Goal: Task Accomplishment & Management: Use online tool/utility

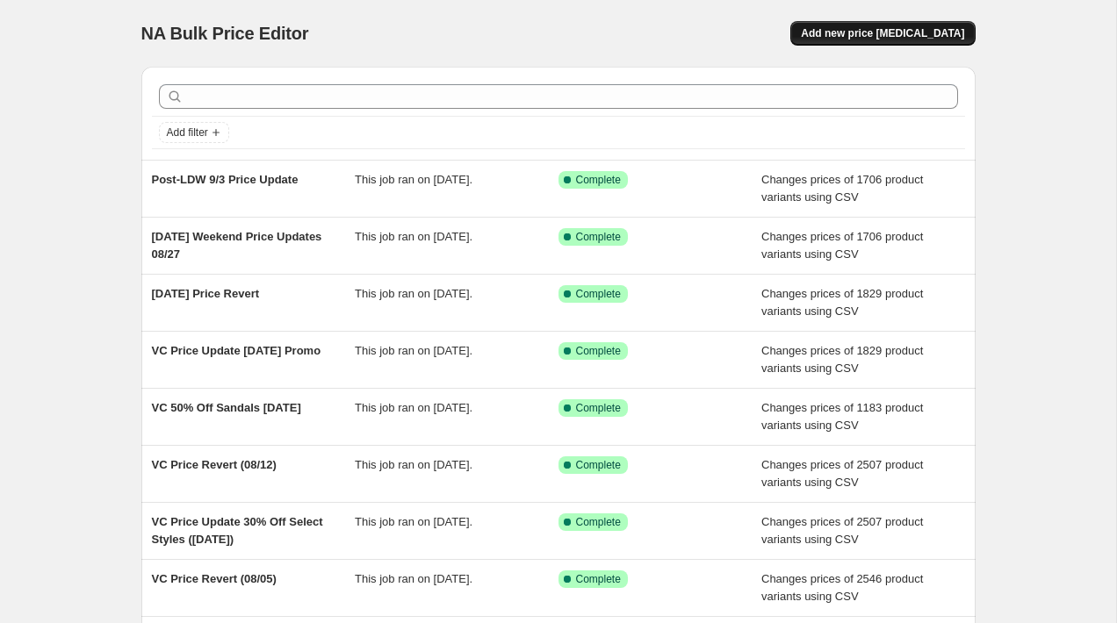
click at [856, 34] on span "Add new price [MEDICAL_DATA]" at bounding box center [882, 33] width 163 height 14
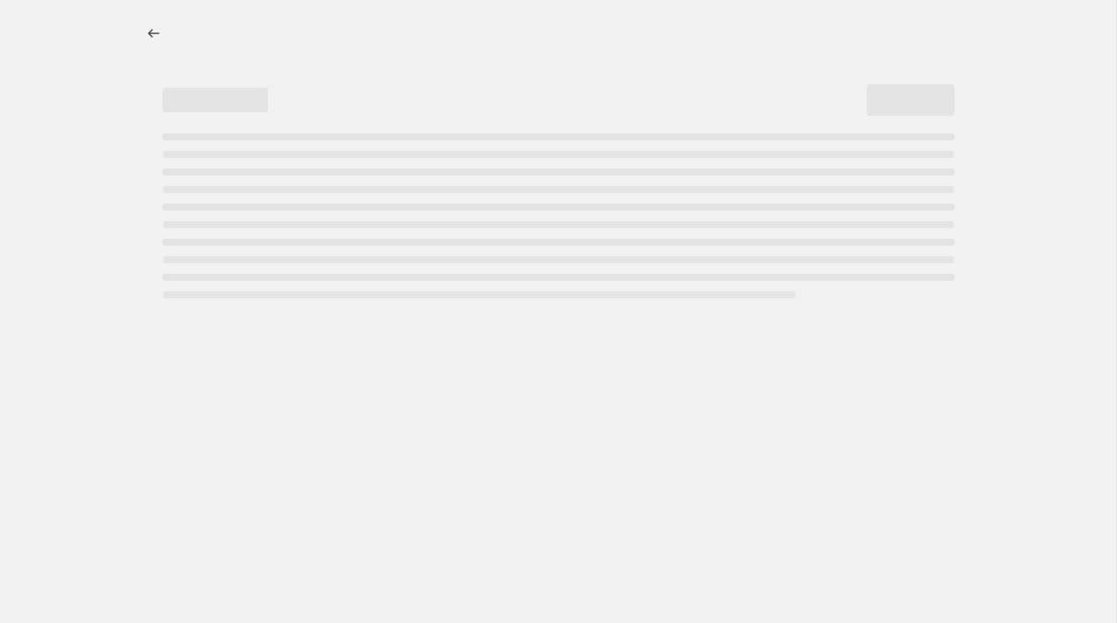
select select "percentage"
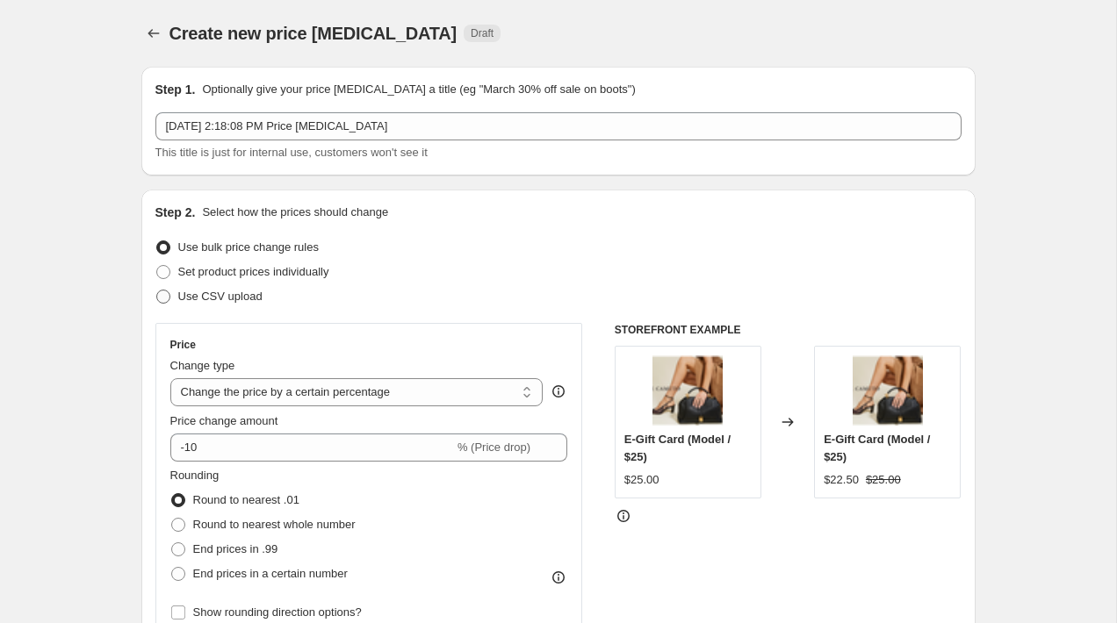
click at [178, 299] on span "Use CSV upload" at bounding box center [220, 296] width 84 height 13
click at [157, 291] on input "Use CSV upload" at bounding box center [156, 290] width 1 height 1
radio input "true"
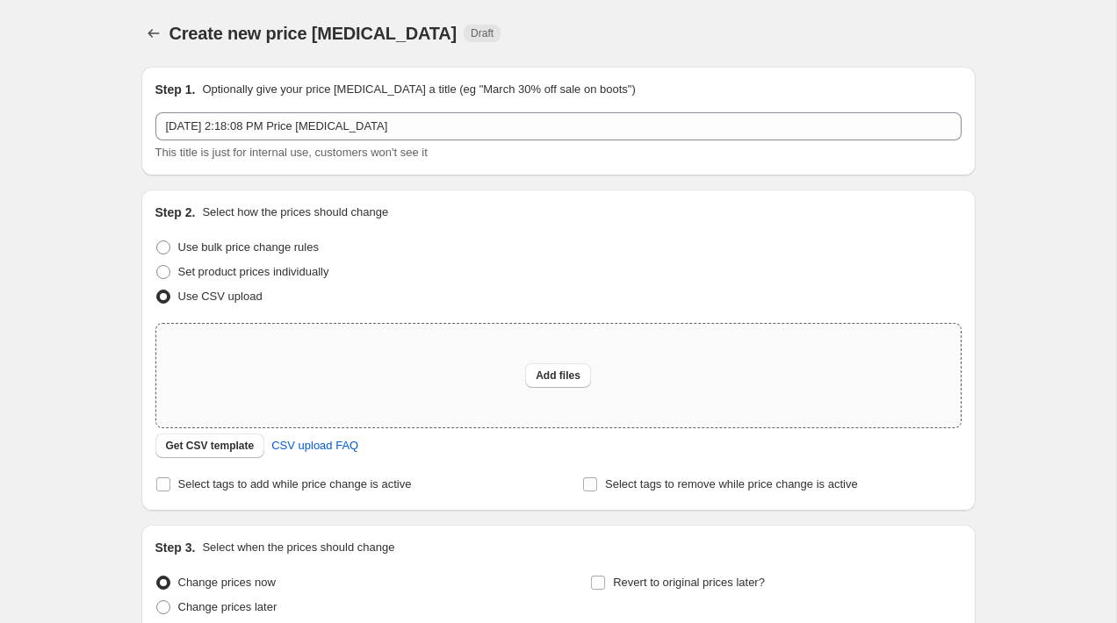
click at [501, 361] on div "Add files" at bounding box center [558, 376] width 804 height 104
type input "C:\fakepath\VC Happy Hour Pricing Update [DATE].csv"
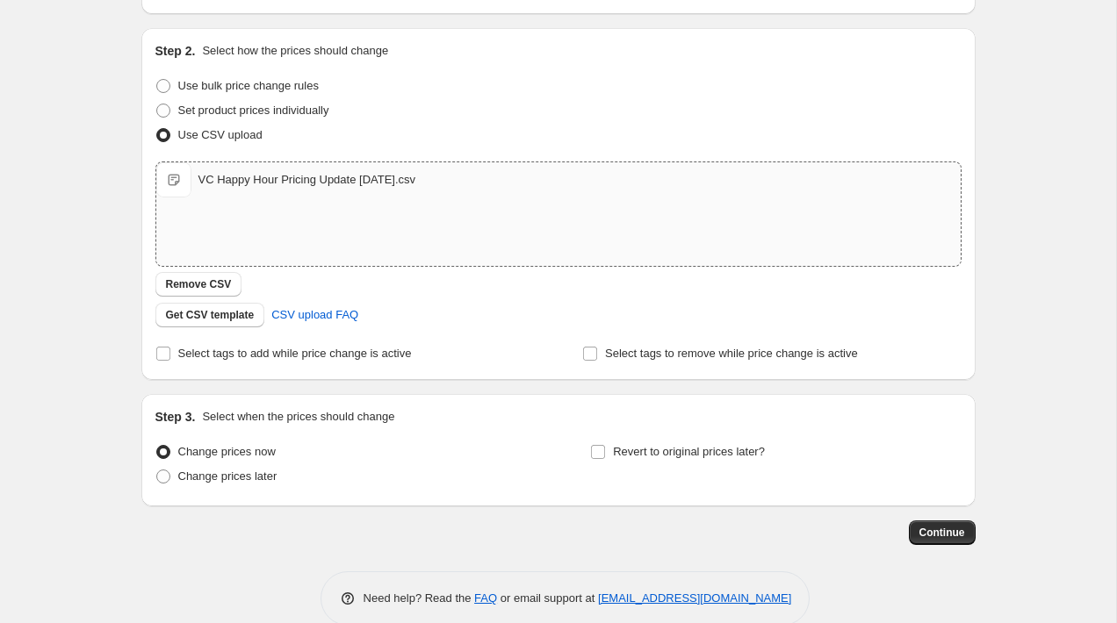
scroll to position [186, 0]
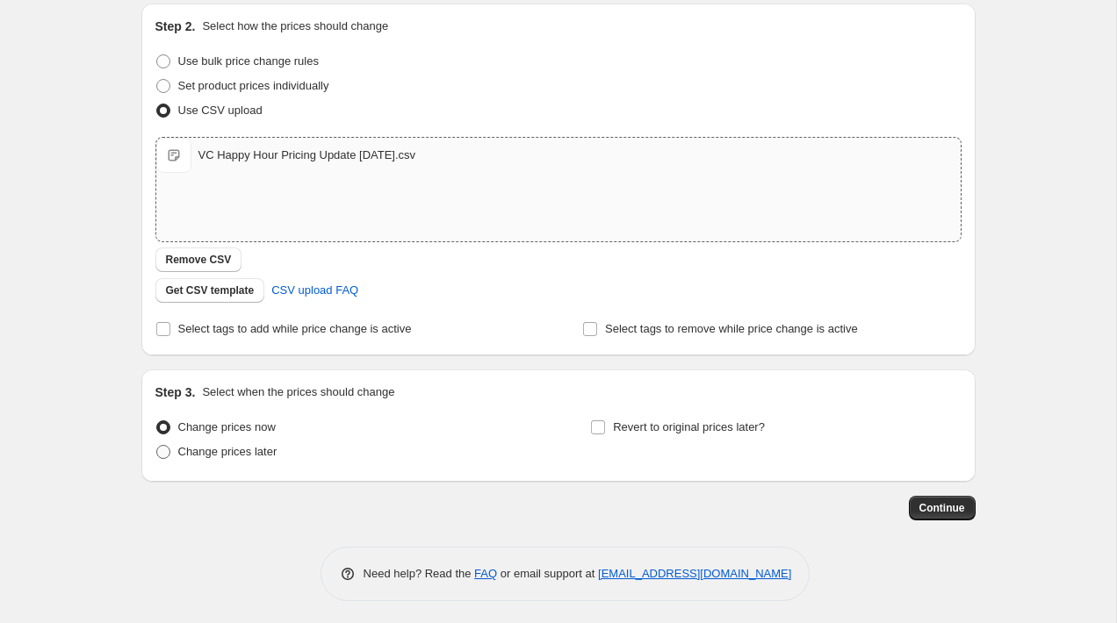
click at [187, 448] on span "Change prices later" at bounding box center [227, 451] width 99 height 13
click at [157, 446] on input "Change prices later" at bounding box center [156, 445] width 1 height 1
radio input "true"
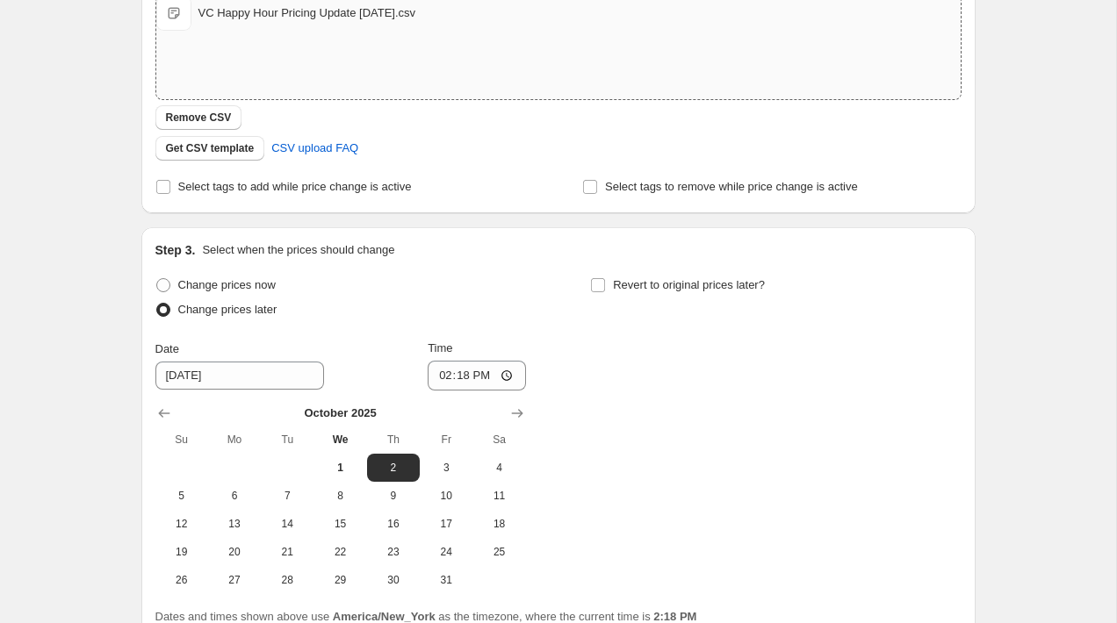
scroll to position [445, 0]
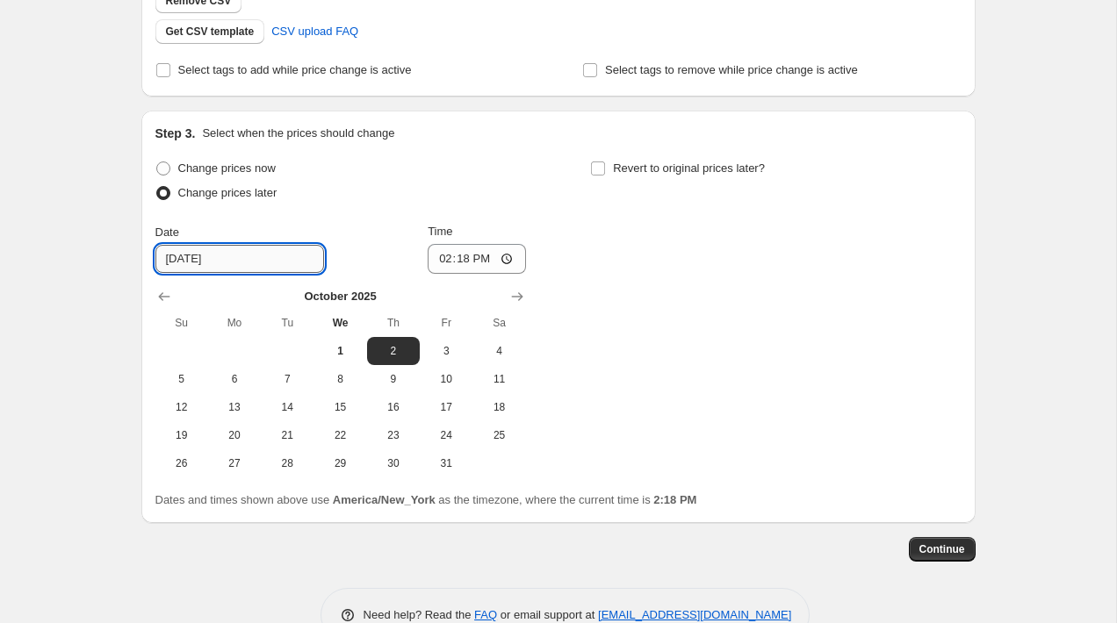
click at [267, 254] on input "[DATE]" at bounding box center [239, 259] width 169 height 28
click at [363, 241] on div "Date [DATE] Time 14:18" at bounding box center [340, 248] width 371 height 51
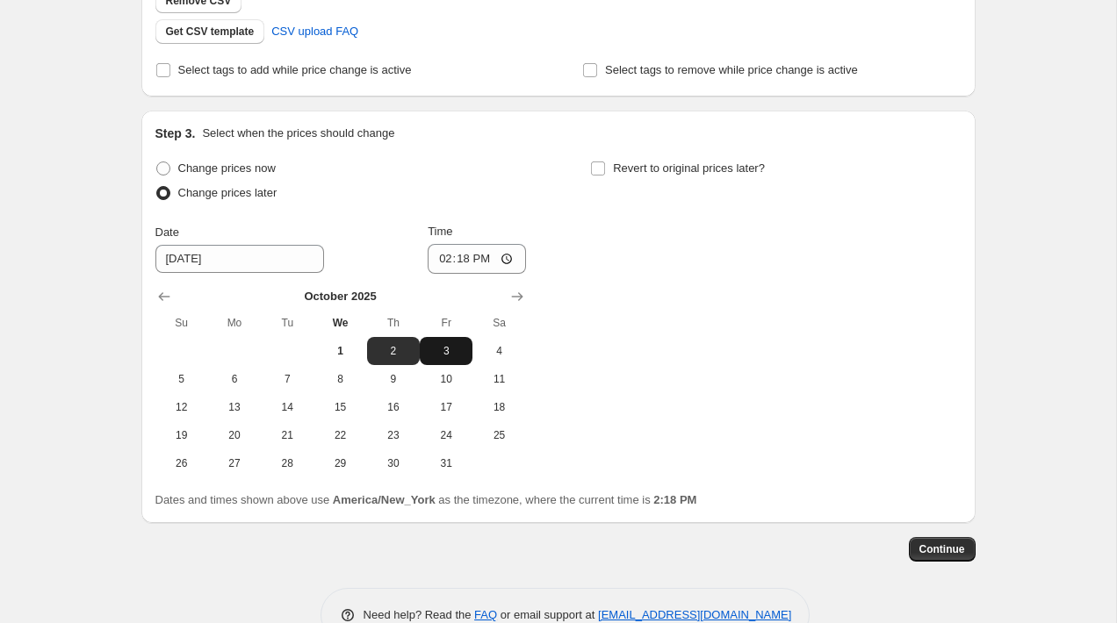
click at [457, 362] on button "3" at bounding box center [446, 351] width 53 height 28
type input "[DATE]"
click at [421, 246] on div "Date [DATE] Time 14:18" at bounding box center [340, 248] width 371 height 51
click at [434, 257] on input "14:18" at bounding box center [477, 259] width 98 height 30
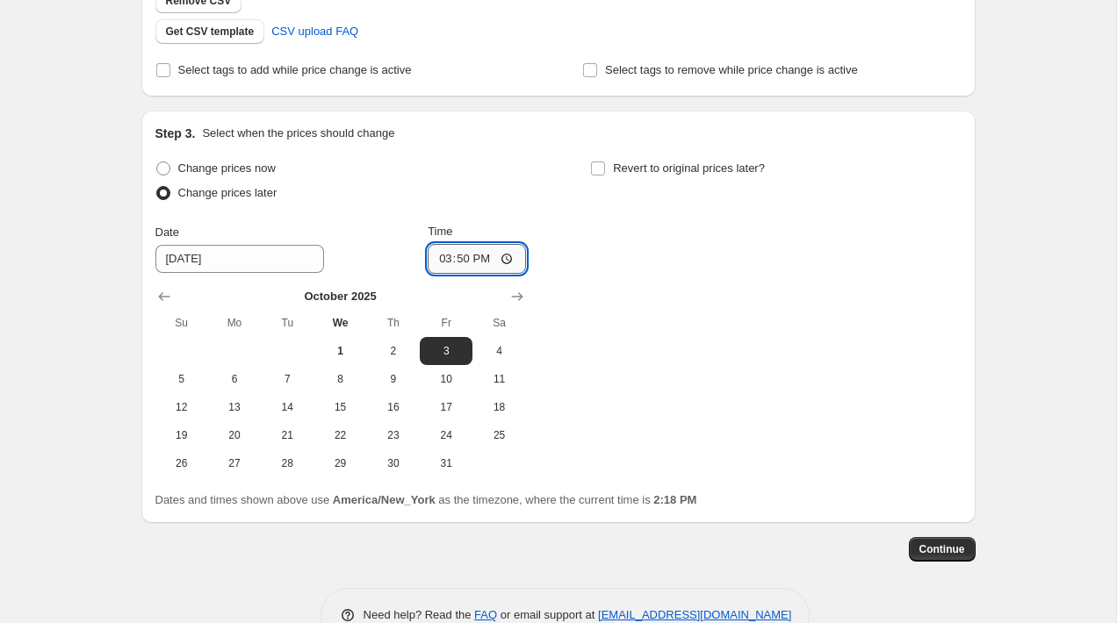
click at [456, 263] on input "15:50" at bounding box center [477, 259] width 98 height 30
click at [503, 212] on div "Change prices now Change prices later Date 10/3/2025 Time 15:55 October 2025 Su…" at bounding box center [340, 316] width 371 height 321
click at [462, 258] on input "15:55" at bounding box center [477, 259] width 98 height 30
type input "15:50"
click at [488, 236] on div "Time" at bounding box center [477, 232] width 98 height 18
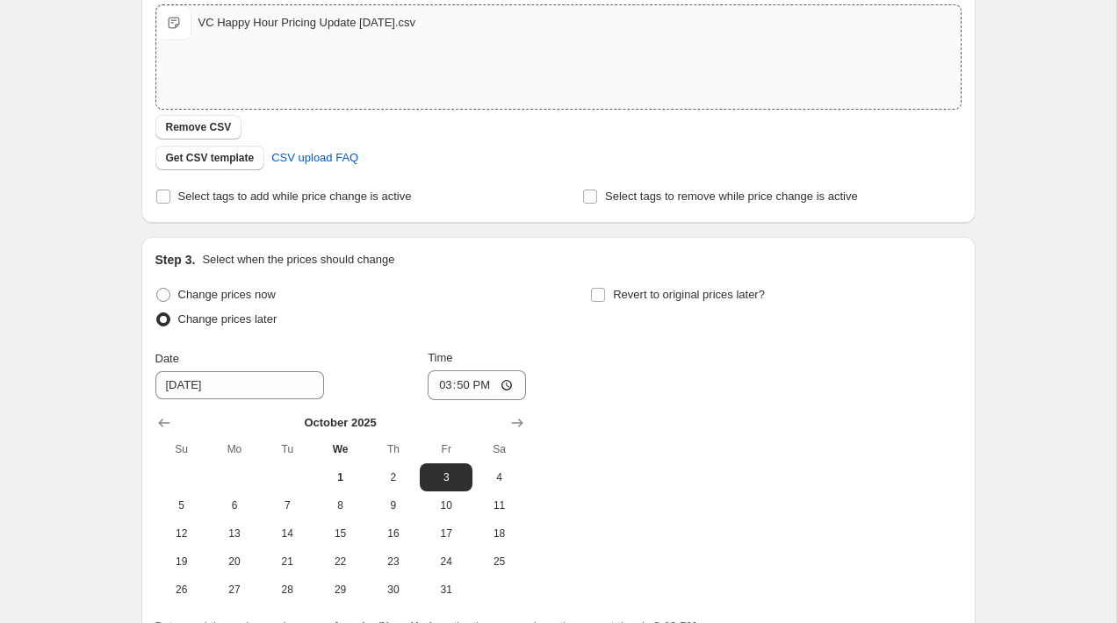
scroll to position [491, 0]
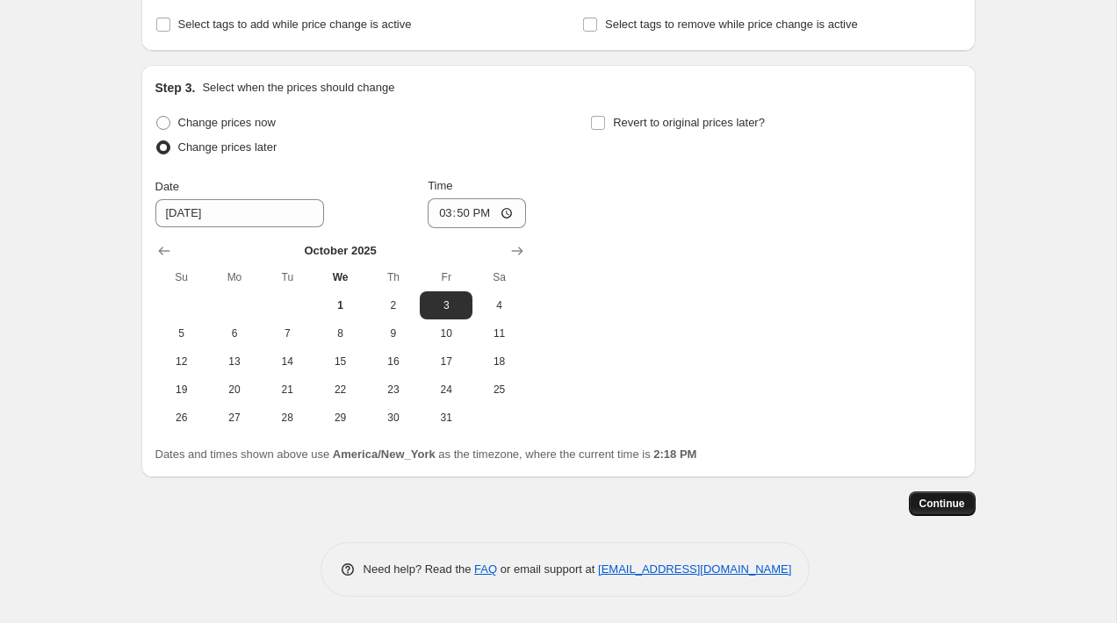
click at [925, 510] on span "Continue" at bounding box center [942, 504] width 46 height 14
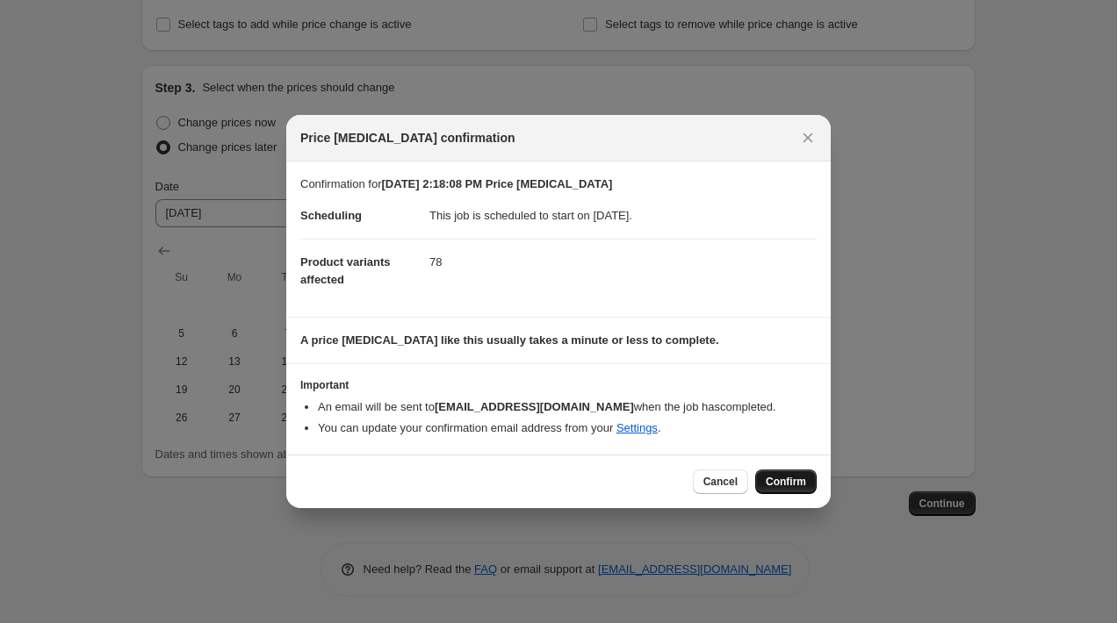
click at [771, 482] on span "Confirm" at bounding box center [786, 482] width 40 height 14
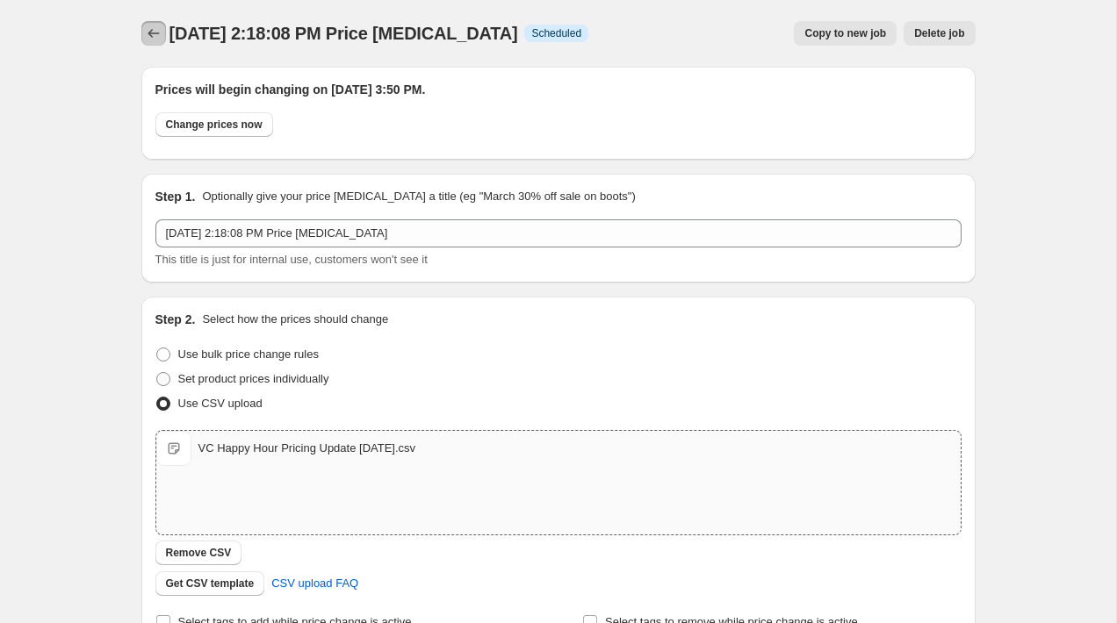
click at [145, 29] on icon "Price change jobs" at bounding box center [154, 34] width 18 height 18
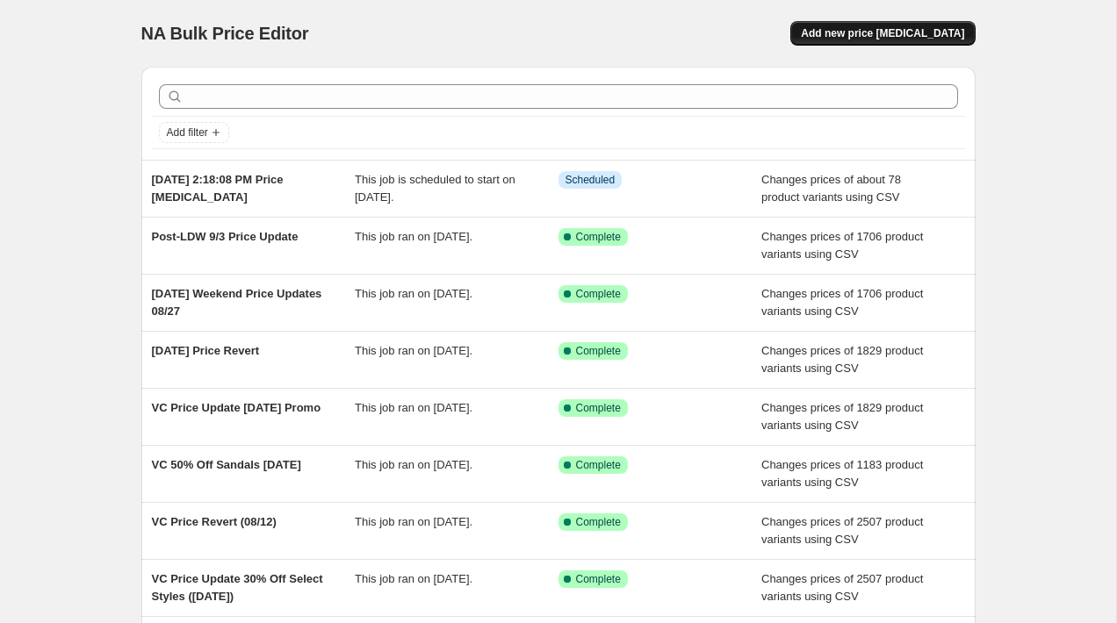
click at [885, 36] on span "Add new price change job" at bounding box center [882, 33] width 163 height 14
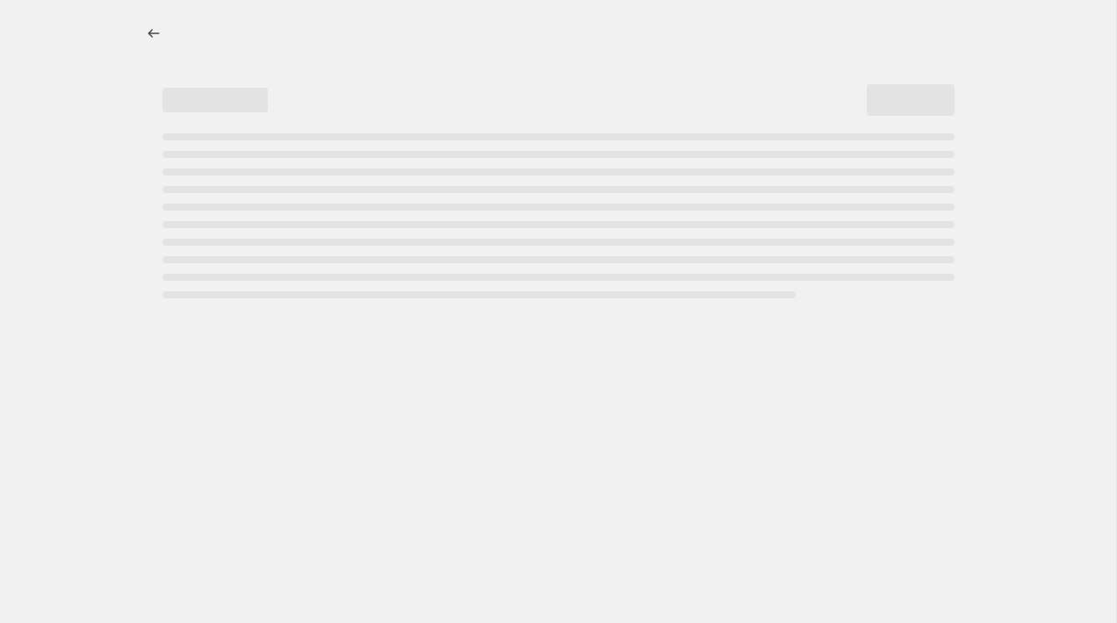
select select "percentage"
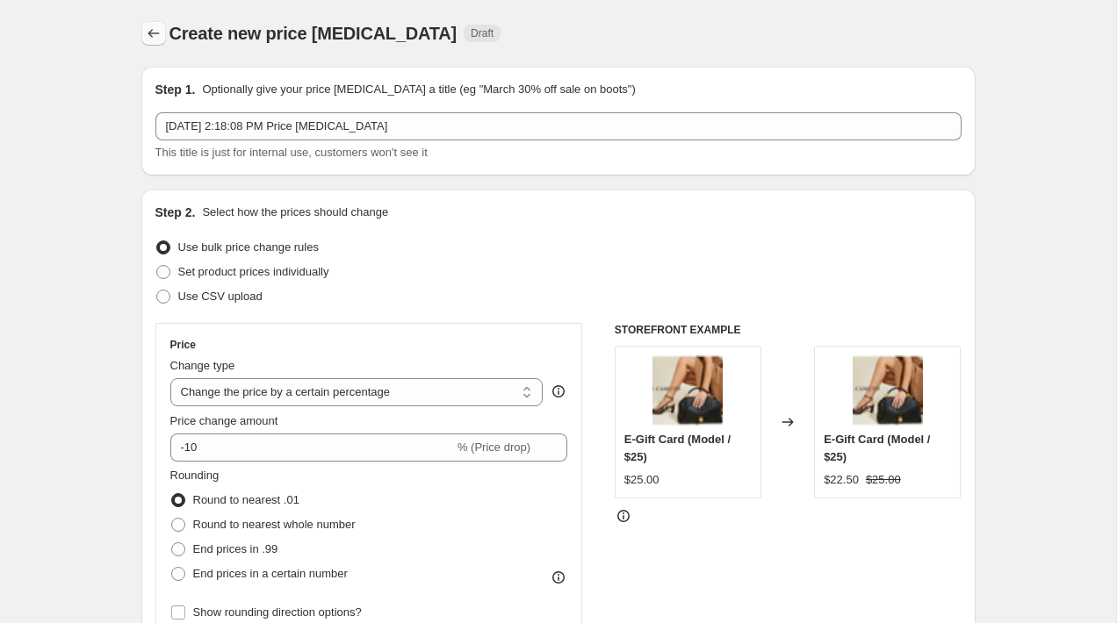
click at [143, 32] on button "Price change jobs" at bounding box center [153, 33] width 25 height 25
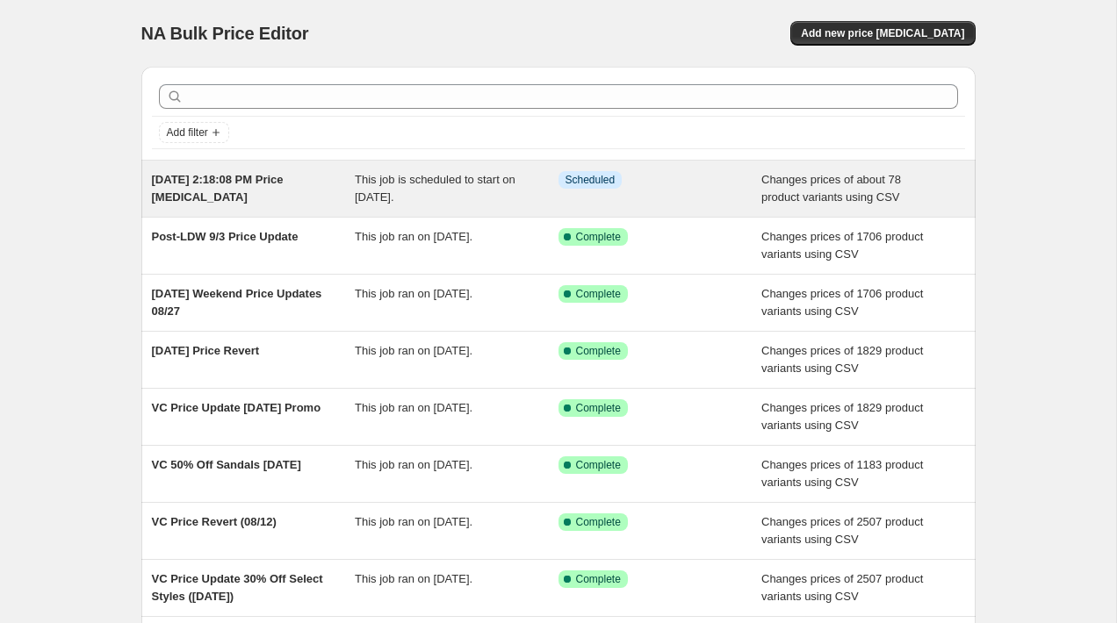
click at [293, 211] on div "Oct 1, 2025, 2:18:08 PM Price change job This job is scheduled to start on Octo…" at bounding box center [558, 189] width 834 height 56
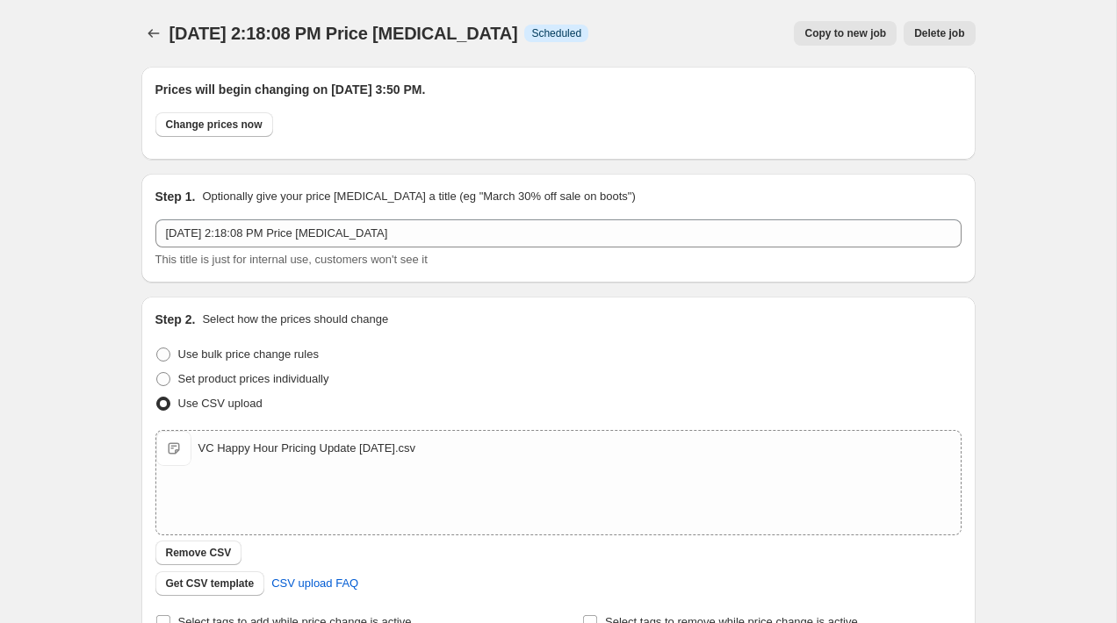
click at [272, 211] on div "Step 1. Optionally give your price change job a title (eg "March 30% off sale o…" at bounding box center [558, 228] width 806 height 81
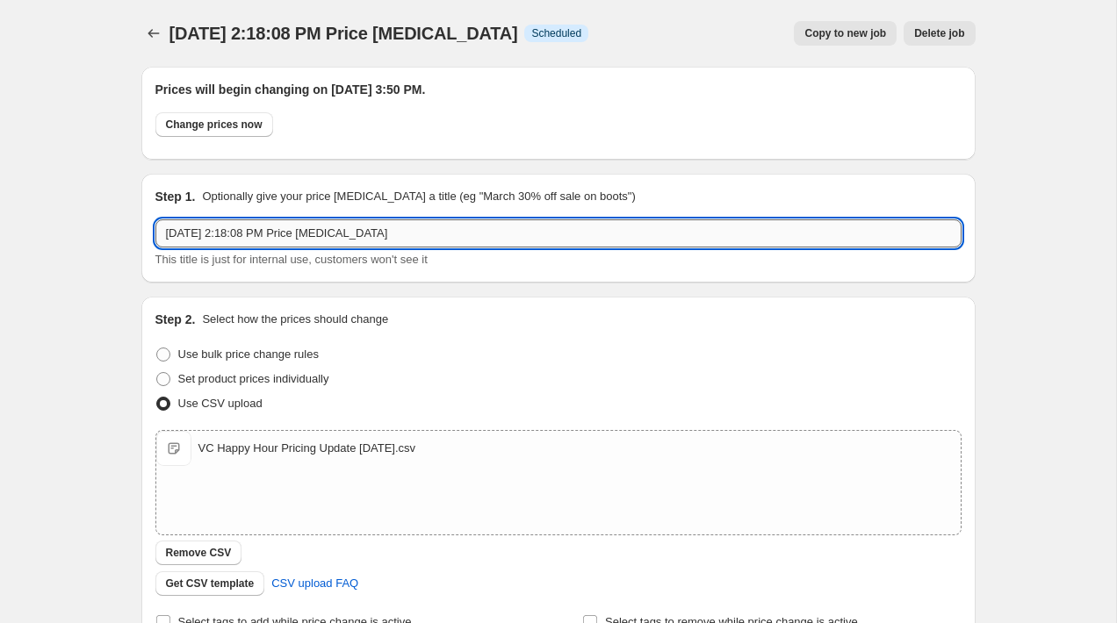
click at [272, 222] on input "Oct 1, 2025, 2:18:08 PM Price change job" at bounding box center [558, 233] width 806 height 28
type input "H"
type input "10.3 HH Price Update"
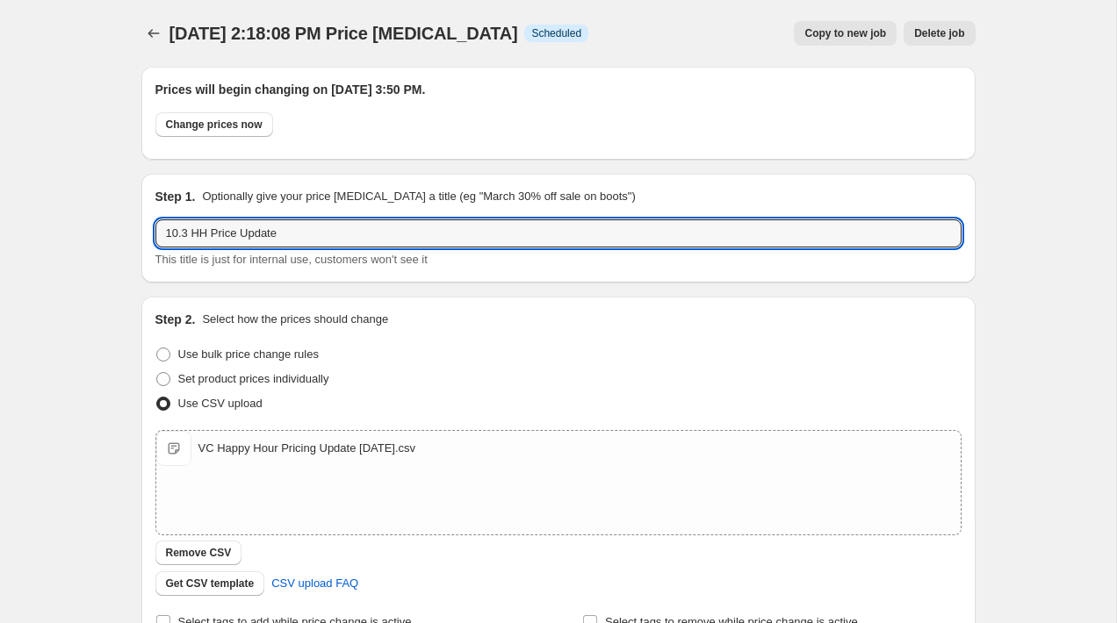
click at [47, 279] on div "Oct 1, 2025, 2:18:08 PM Price change job. This page is ready Oct 1, 2025, 2:18:…" at bounding box center [558, 610] width 1116 height 1221
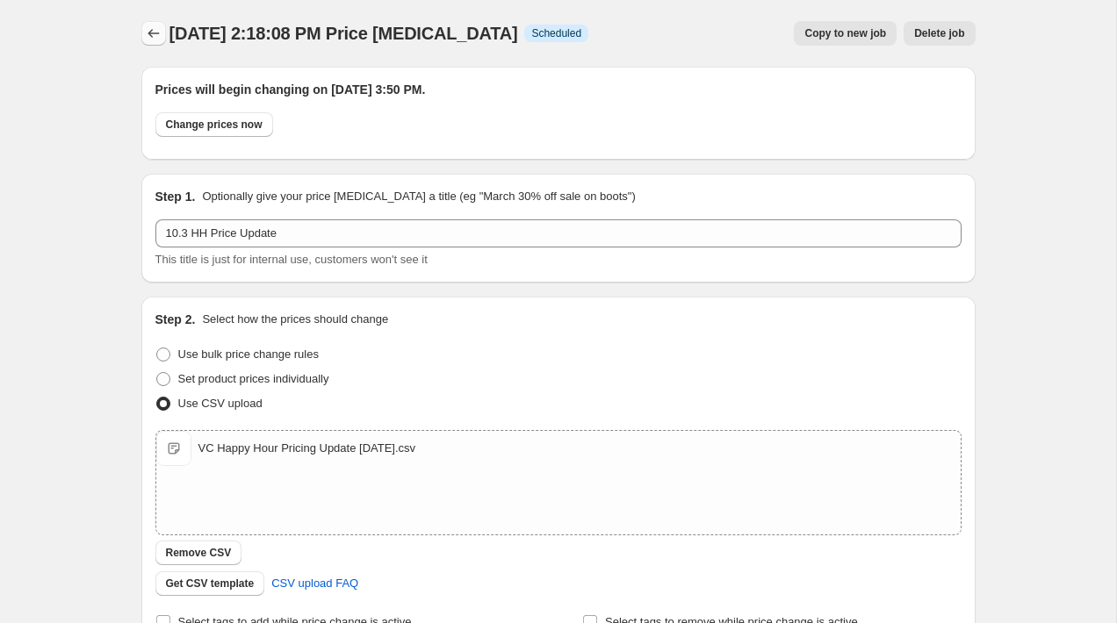
click at [148, 31] on icon "Price change jobs" at bounding box center [154, 34] width 18 height 18
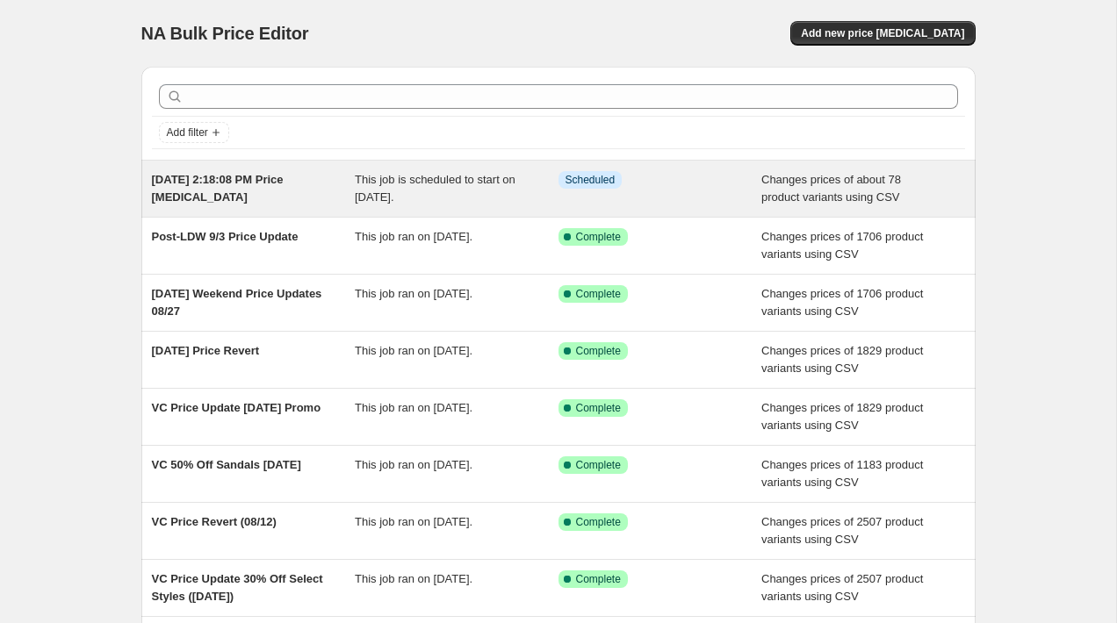
click at [284, 181] on span "Oct 1, 2025, 2:18:08 PM Price change job" at bounding box center [218, 188] width 132 height 31
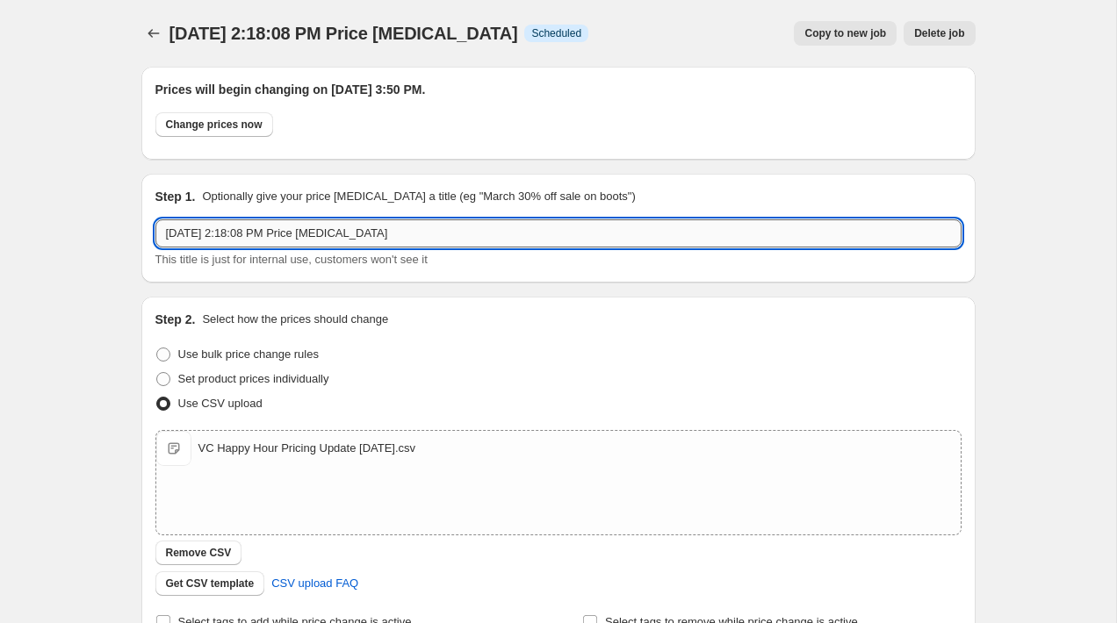
click at [313, 241] on input "Oct 1, 2025, 2:18:08 PM Price change job" at bounding box center [558, 233] width 806 height 28
type input "10.3 HH Price Update"
click at [450, 267] on div "This title is just for internal use, customers won't see it" at bounding box center [558, 260] width 806 height 18
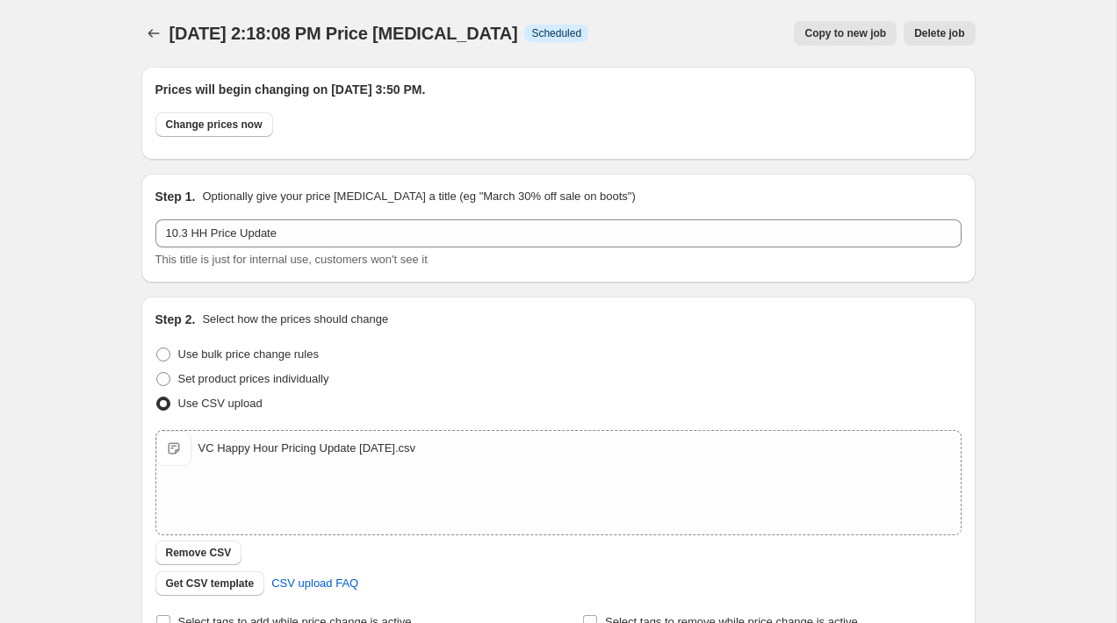
scroll to position [598, 0]
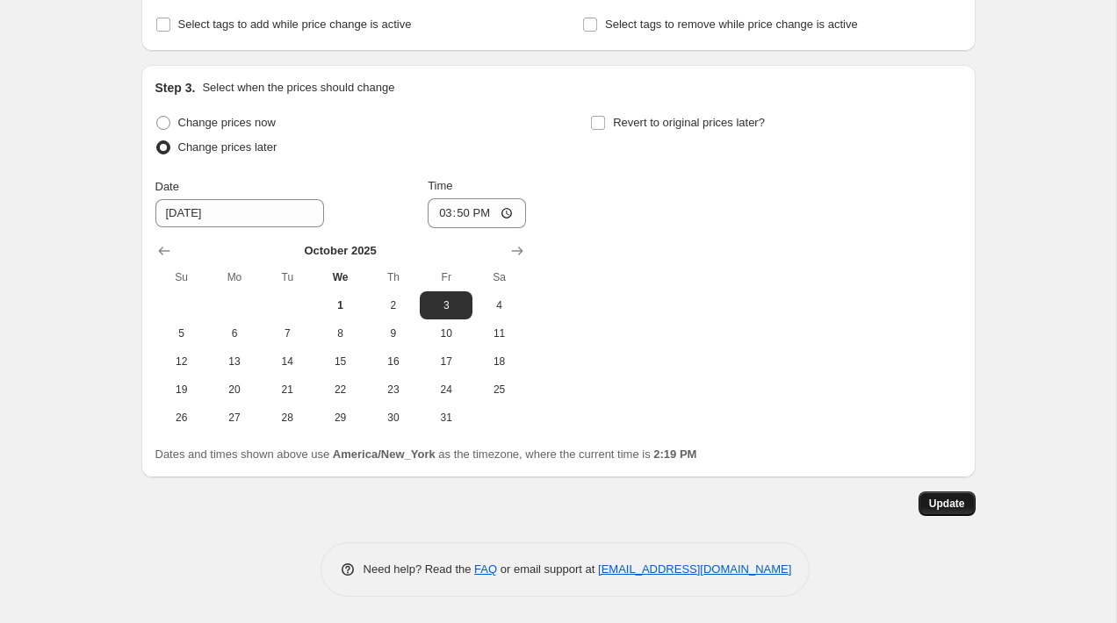
click at [925, 508] on button "Update" at bounding box center [946, 504] width 57 height 25
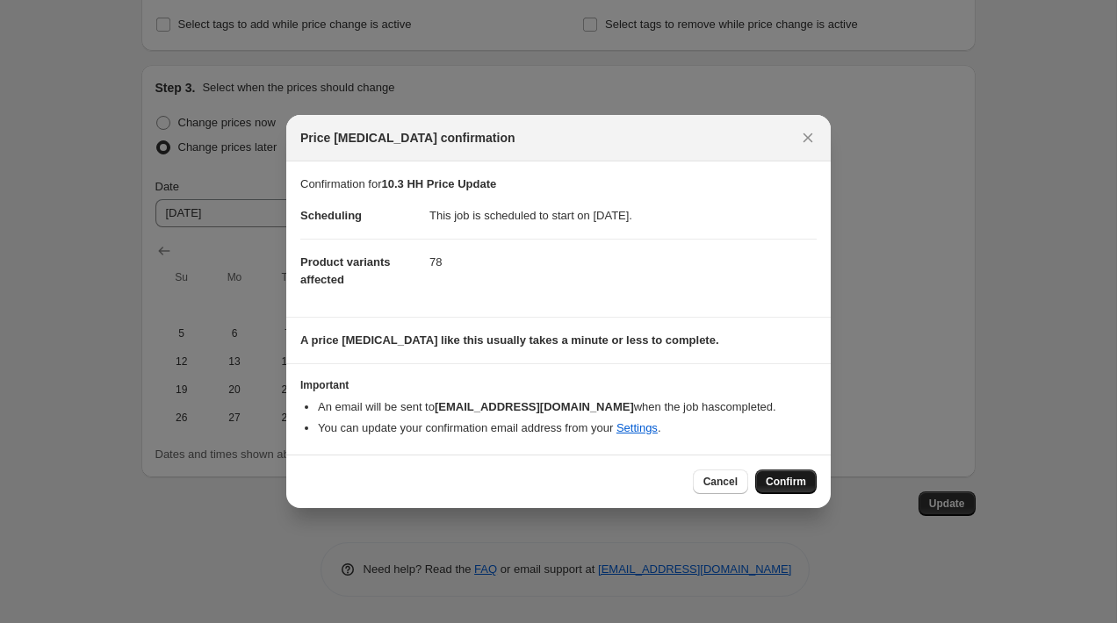
click at [803, 487] on span "Confirm" at bounding box center [786, 482] width 40 height 14
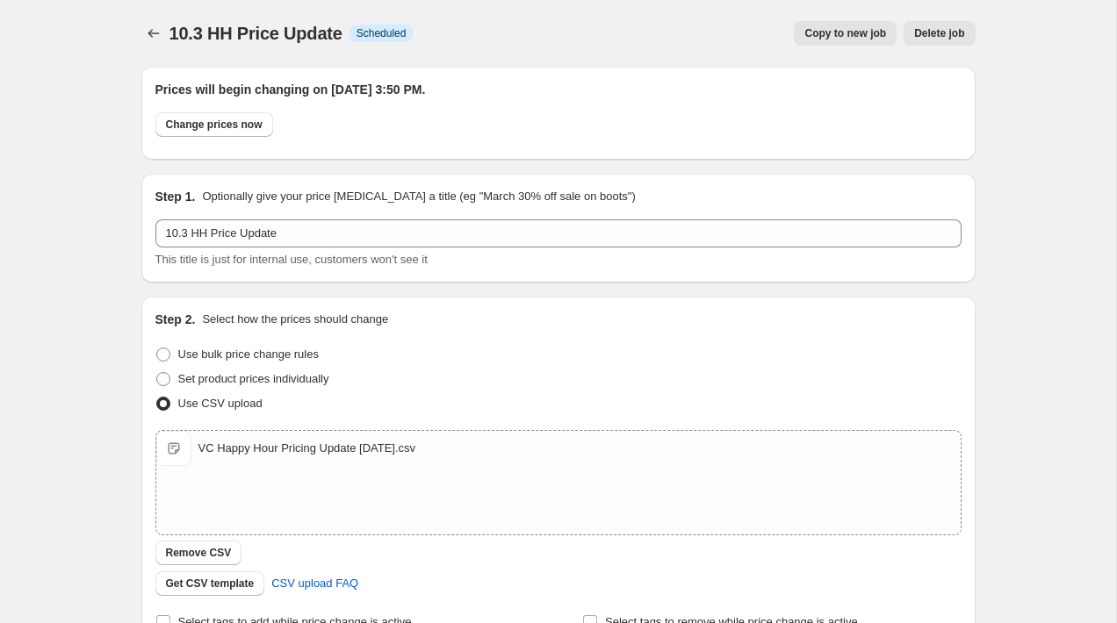
click at [129, 28] on div "10.3 HH Price Update. This page is ready 10.3 HH Price Update Info Scheduled Co…" at bounding box center [558, 610] width 876 height 1221
click at [149, 32] on icon "Price change jobs" at bounding box center [153, 33] width 11 height 9
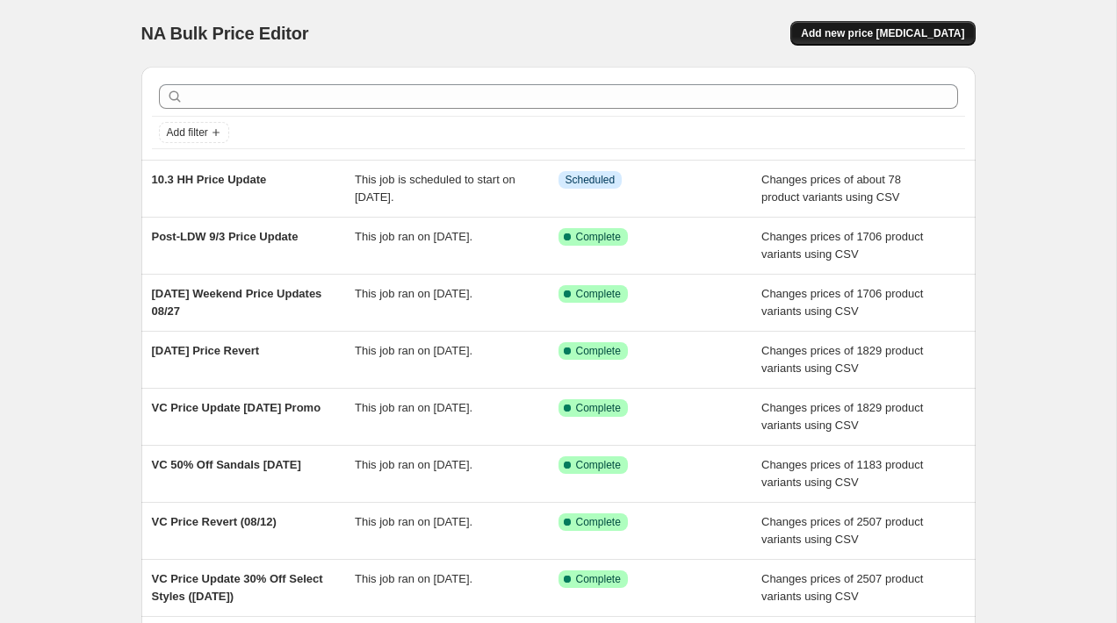
click at [893, 45] on button "Add new price change job" at bounding box center [882, 33] width 184 height 25
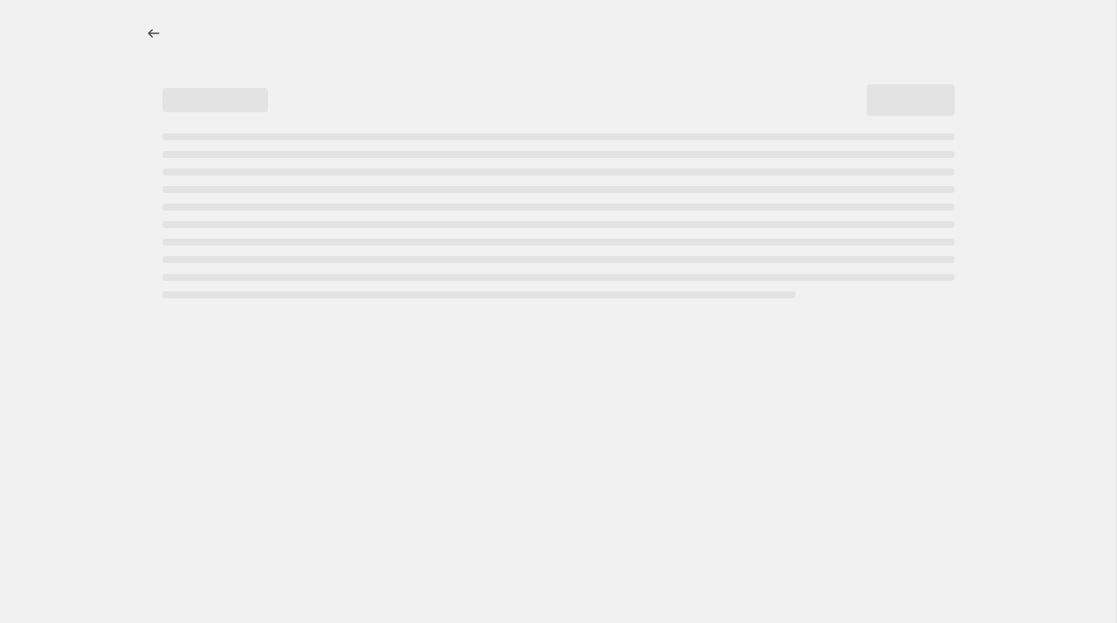
select select "percentage"
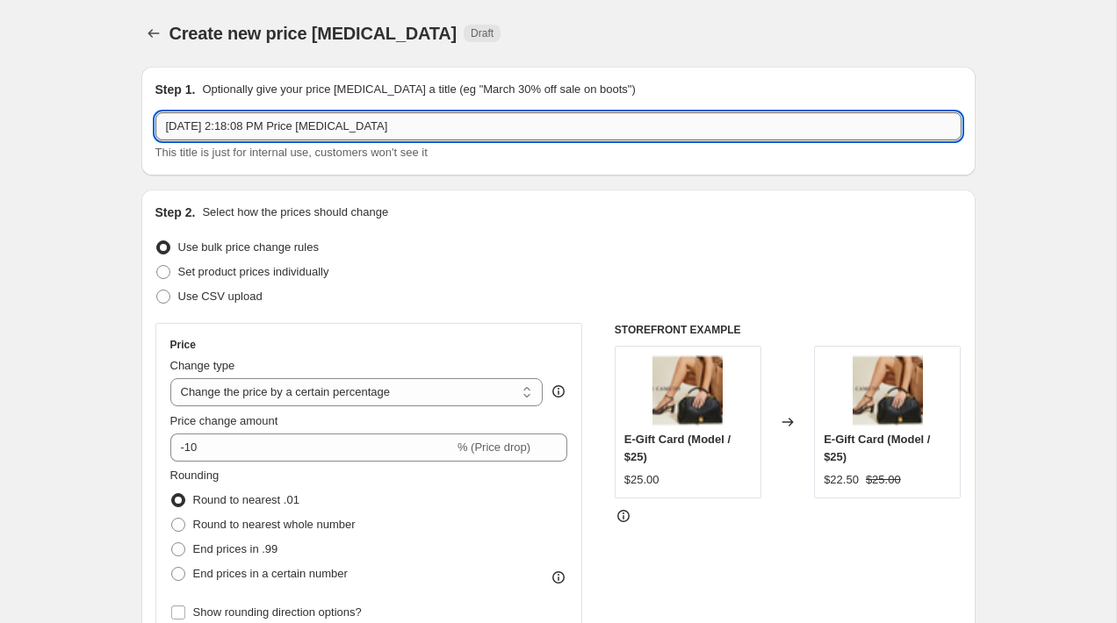
click at [513, 121] on input "Oct 1, 2025, 2:18:08 PM Price change job" at bounding box center [558, 126] width 806 height 28
type input "10.3 HH Price Revert"
click at [229, 295] on span "Use CSV upload" at bounding box center [220, 296] width 84 height 13
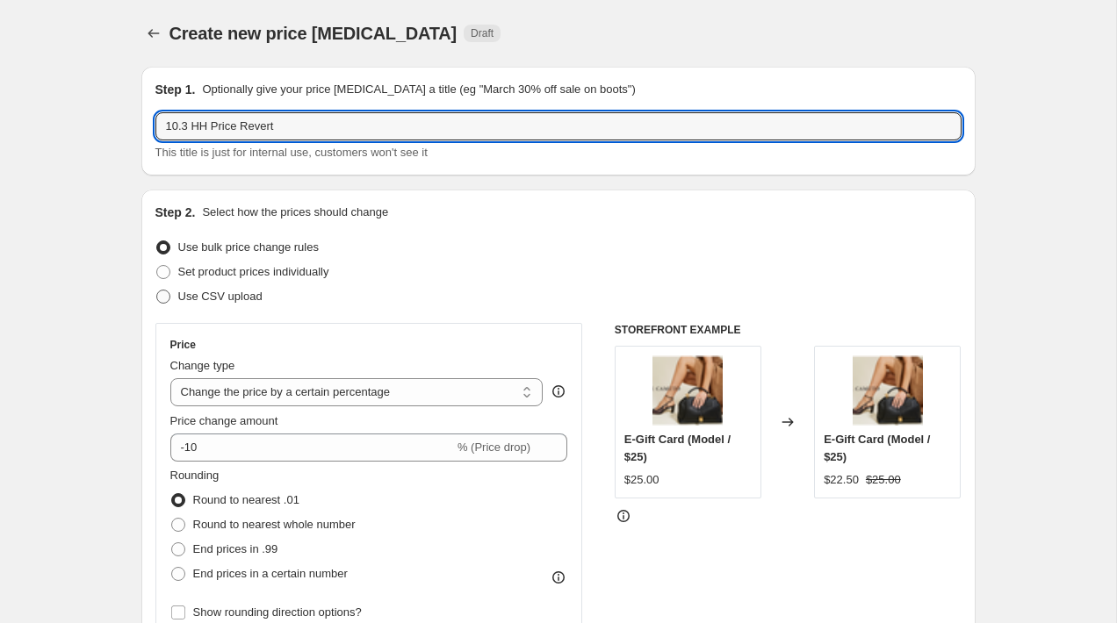
click at [157, 291] on input "Use CSV upload" at bounding box center [156, 290] width 1 height 1
radio input "true"
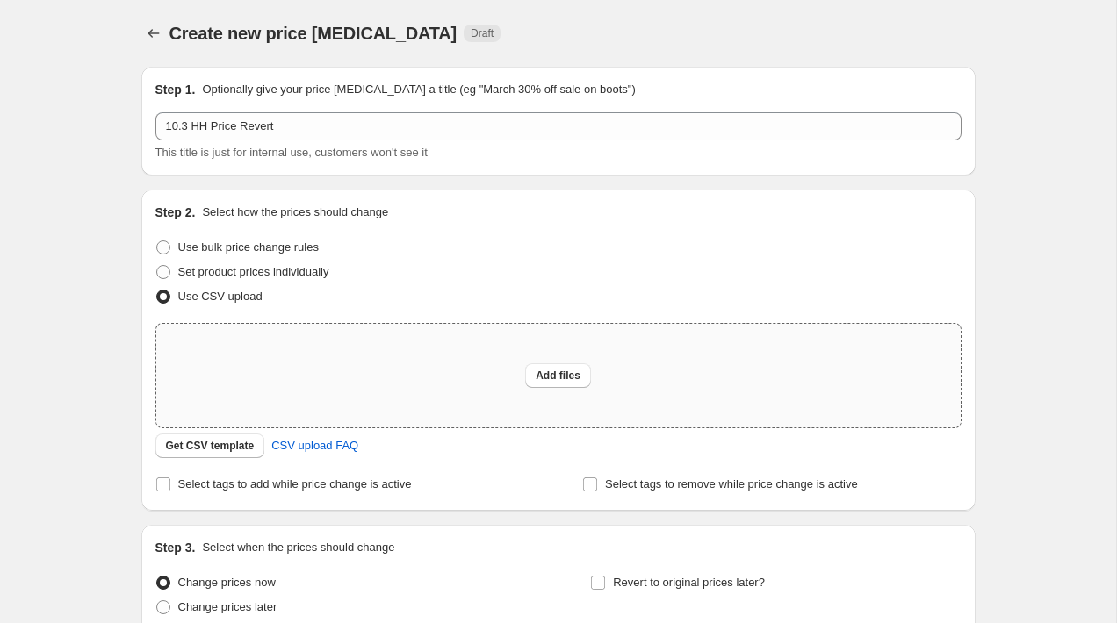
click at [463, 381] on div "Add files" at bounding box center [558, 376] width 804 height 104
type input "C:\fakepath\VC Happy Hour Pricing Revert 10.3.25.csv"
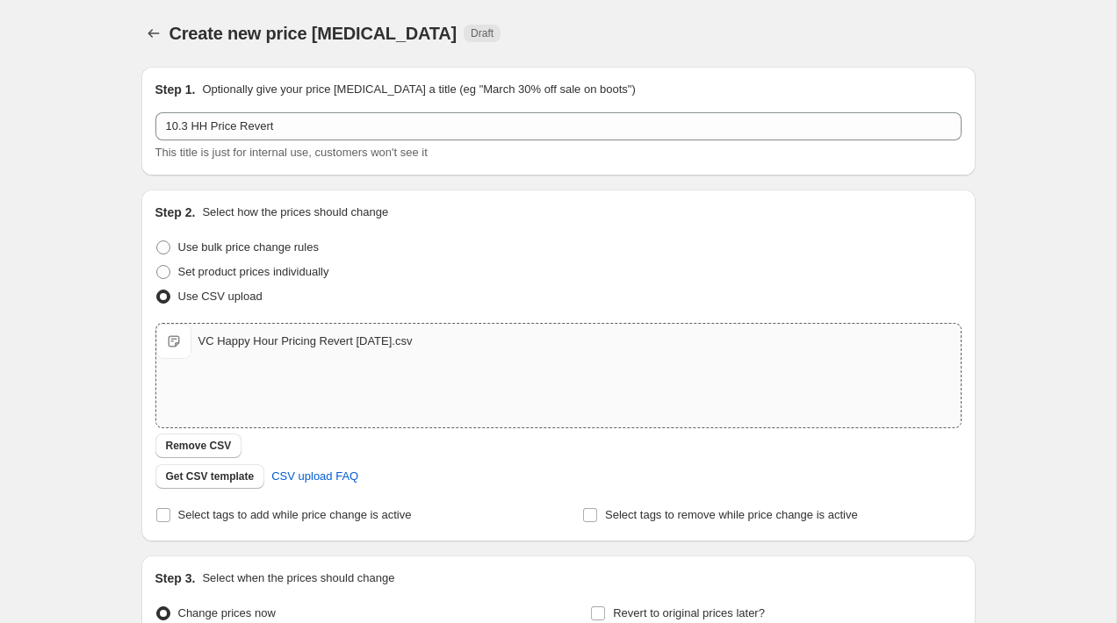
scroll to position [191, 0]
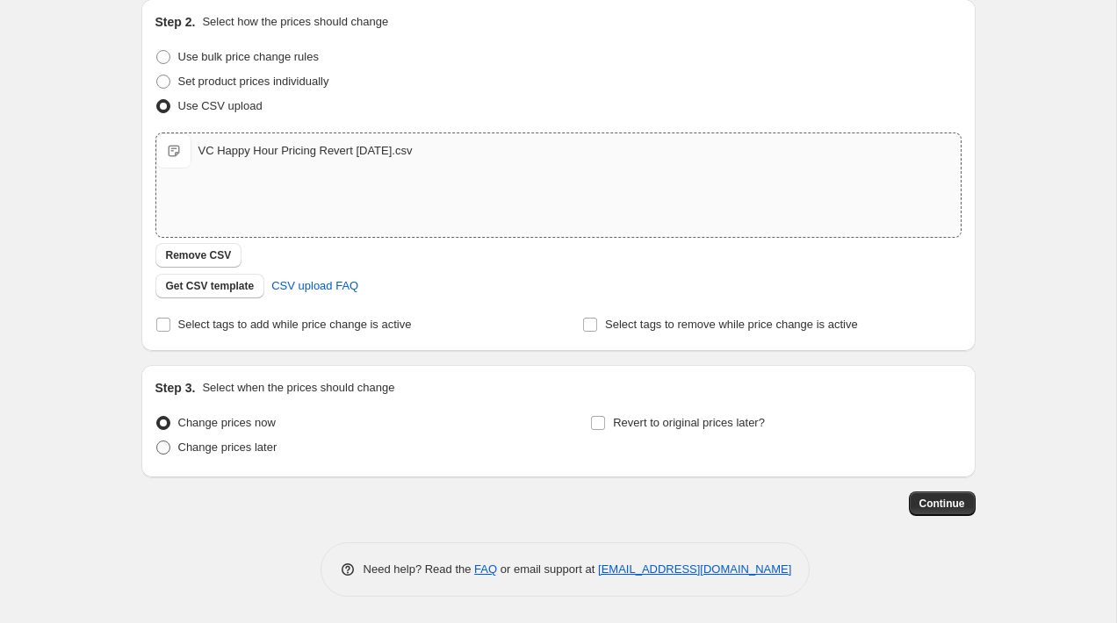
click at [241, 444] on span "Change prices later" at bounding box center [227, 447] width 99 height 13
click at [157, 442] on input "Change prices later" at bounding box center [156, 441] width 1 height 1
radio input "true"
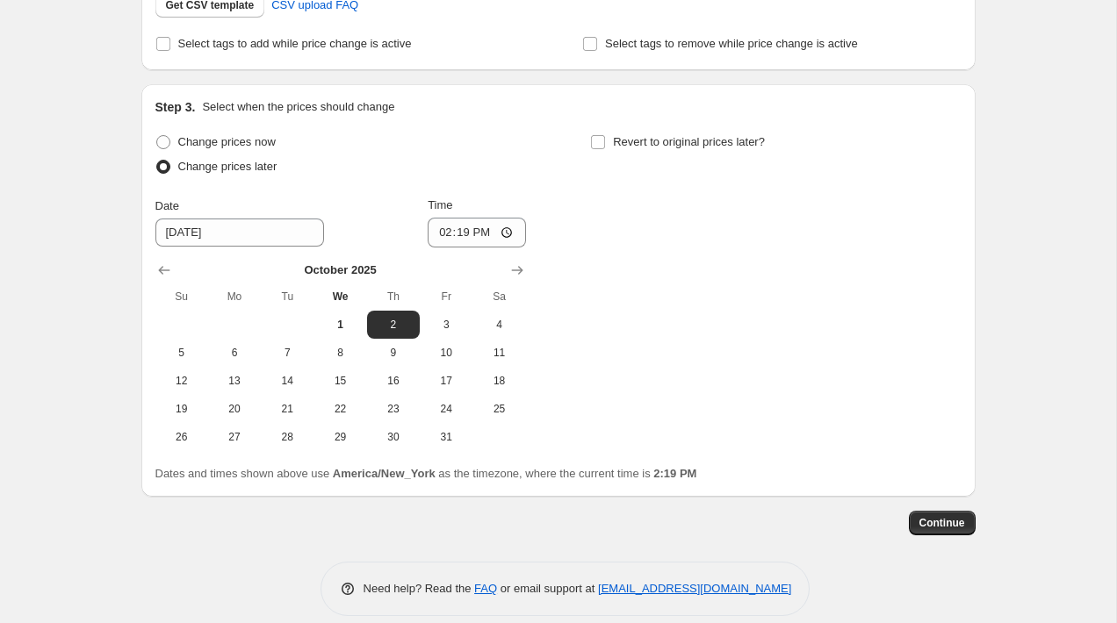
scroll to position [491, 0]
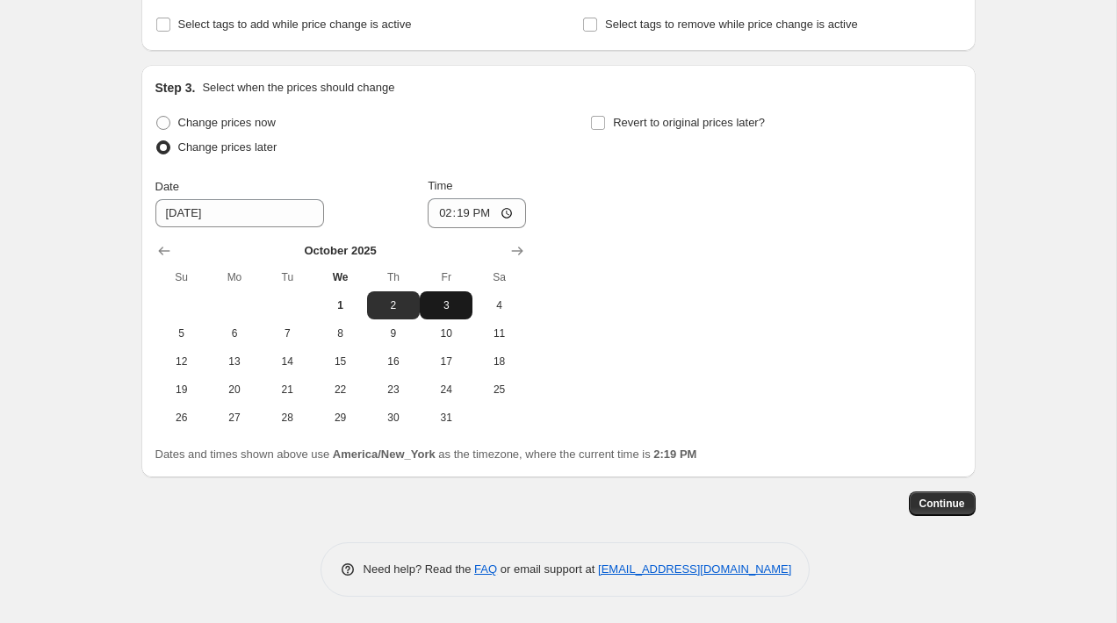
click at [451, 294] on button "3" at bounding box center [446, 305] width 53 height 28
type input "10/3/2025"
click at [445, 214] on input "14:19" at bounding box center [477, 213] width 98 height 30
type input "22:10"
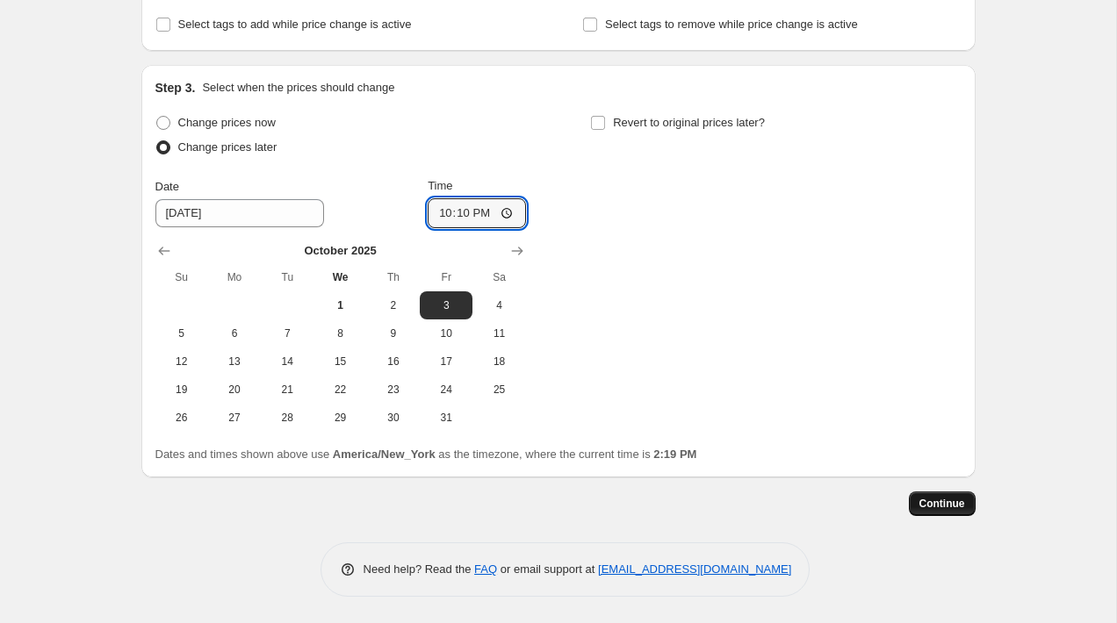
click at [949, 502] on span "Continue" at bounding box center [942, 504] width 46 height 14
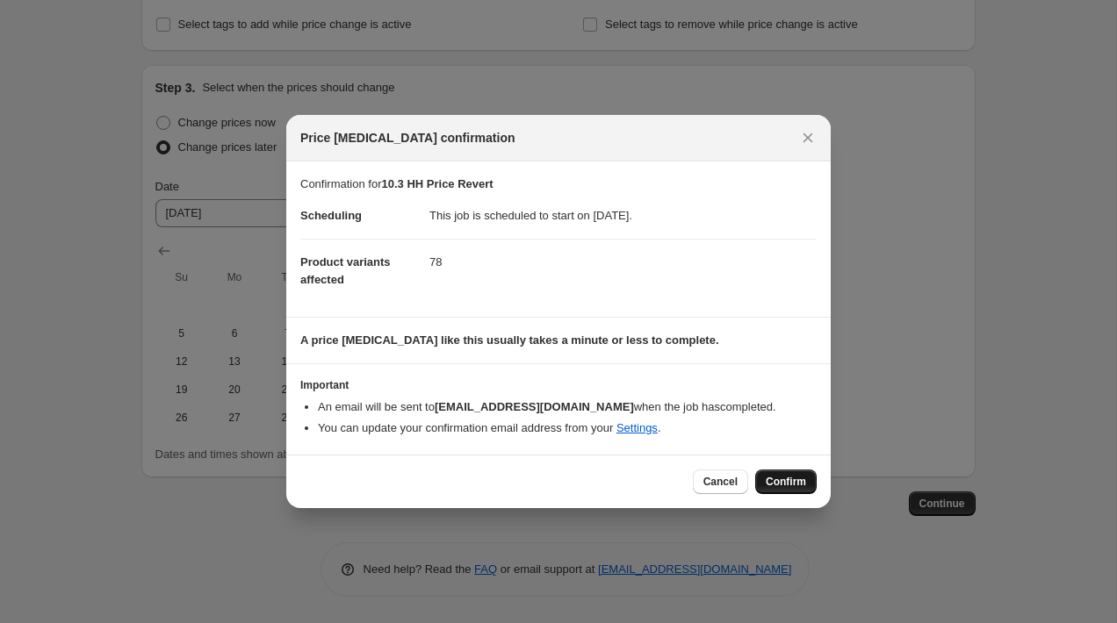
click at [766, 480] on span "Confirm" at bounding box center [786, 482] width 40 height 14
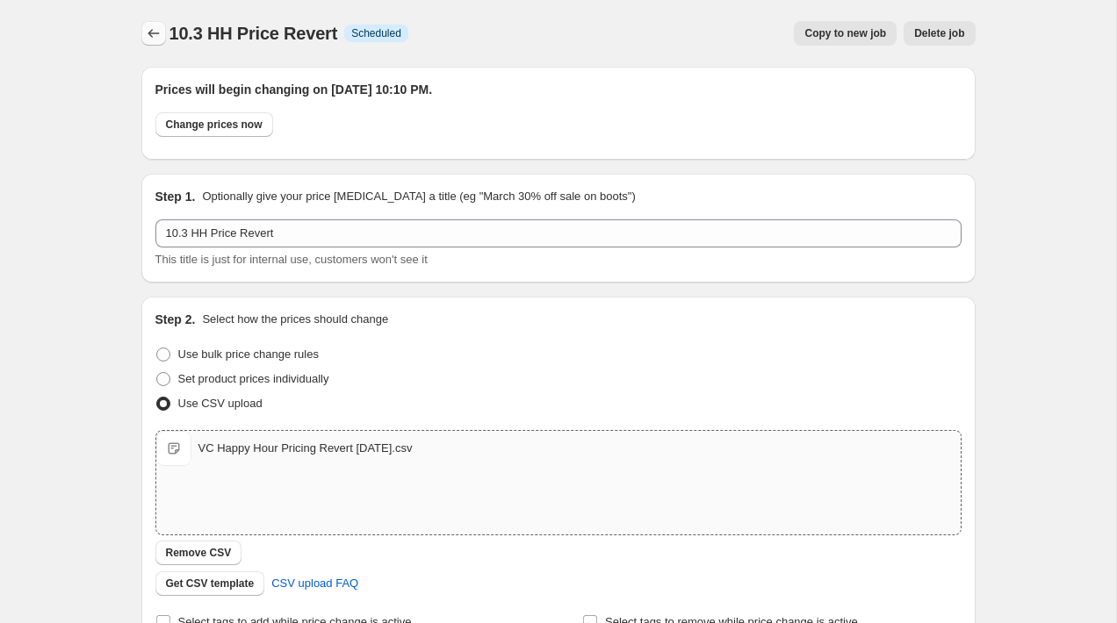
click at [146, 25] on icon "Price change jobs" at bounding box center [154, 34] width 18 height 18
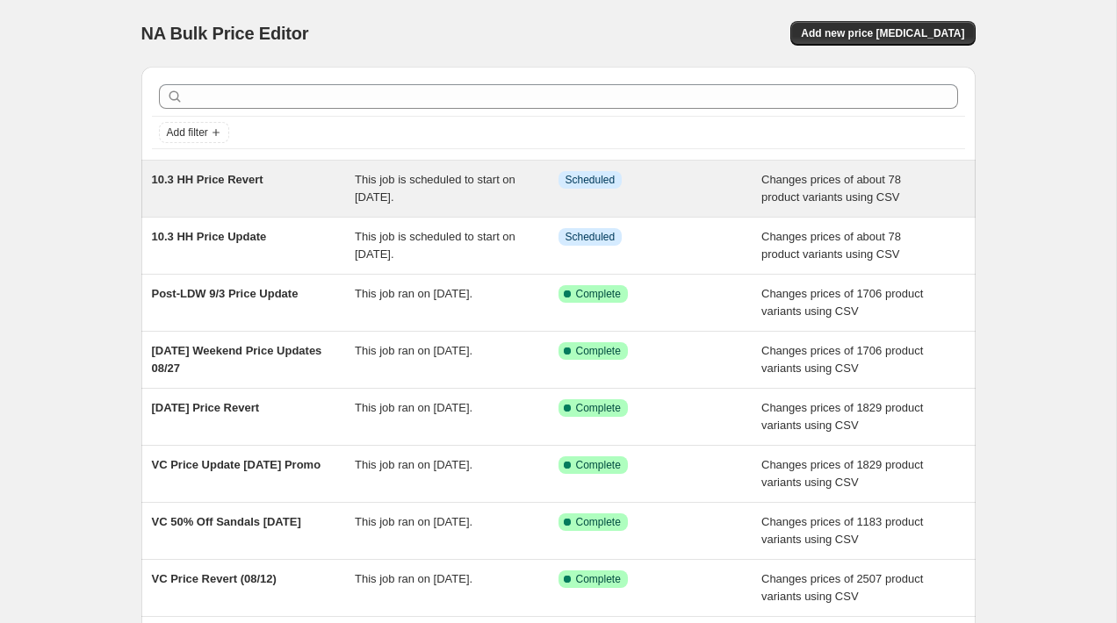
click at [232, 180] on span "10.3 HH Price Revert" at bounding box center [208, 179] width 112 height 13
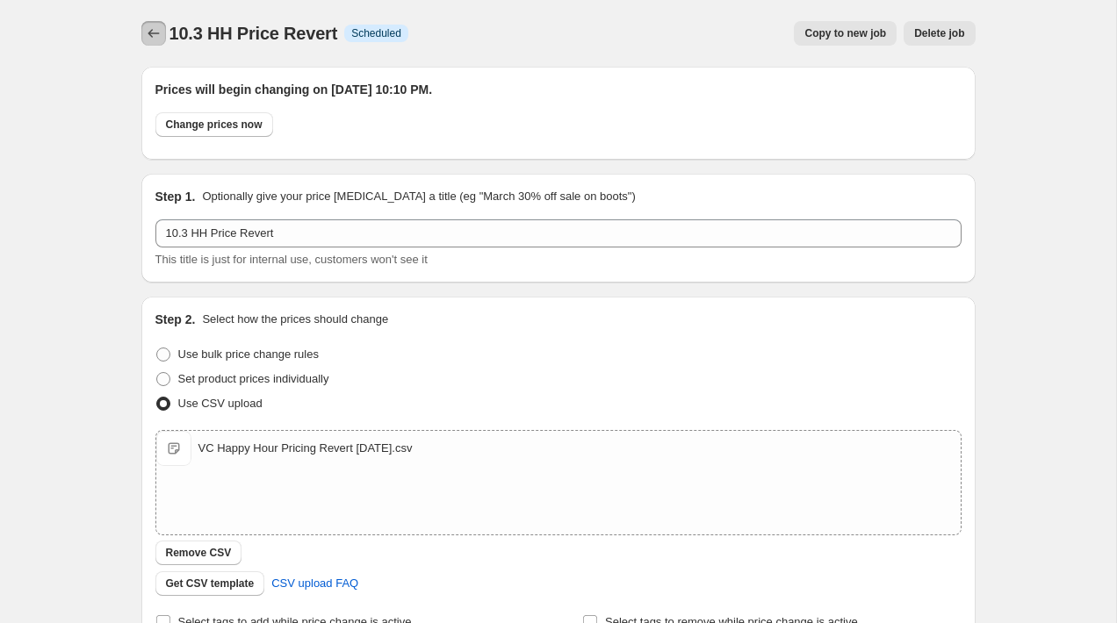
click at [162, 33] on icon "Price change jobs" at bounding box center [154, 34] width 18 height 18
